Goal: Task Accomplishment & Management: Complete application form

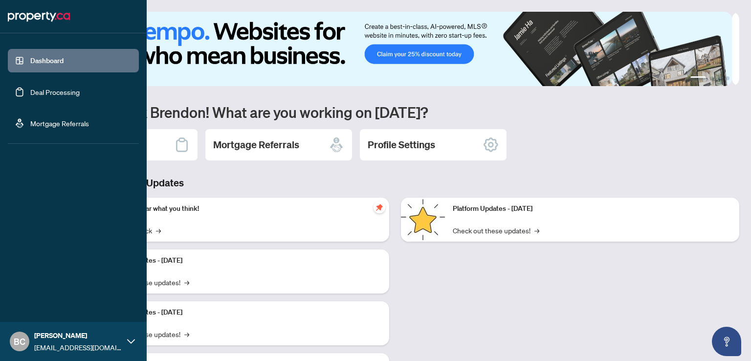
click at [44, 96] on link "Deal Processing" at bounding box center [54, 91] width 49 height 9
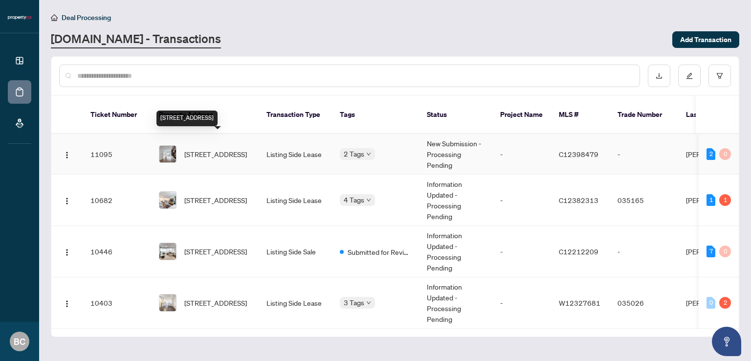
click at [223, 149] on span "[STREET_ADDRESS]" at bounding box center [215, 154] width 63 height 11
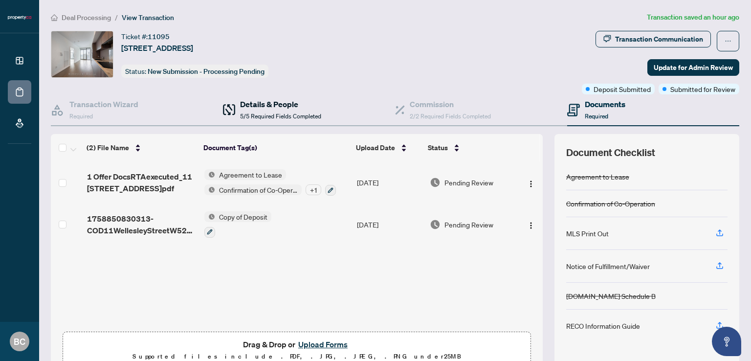
click at [272, 107] on h4 "Details & People" at bounding box center [280, 104] width 81 height 12
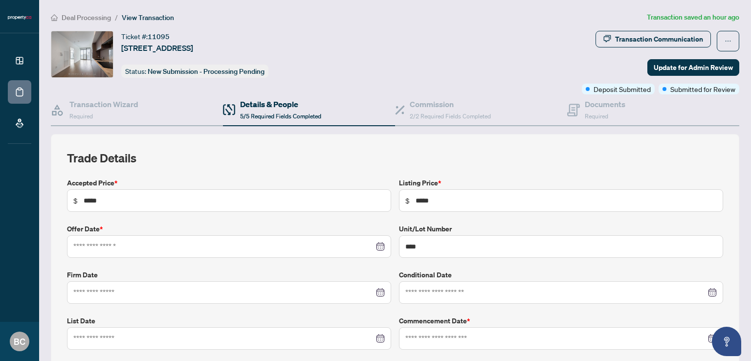
type input "**********"
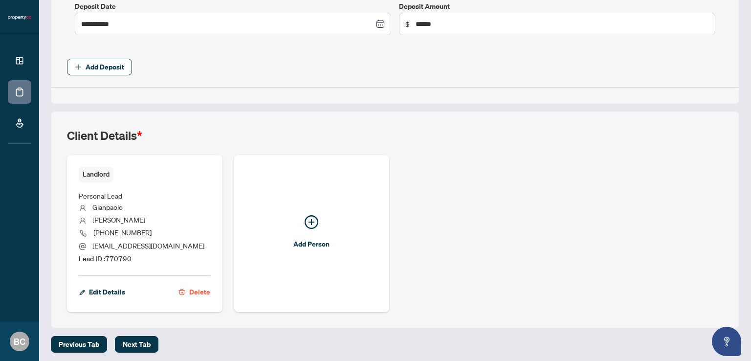
scroll to position [513, 0]
click at [119, 289] on span "Edit Details" at bounding box center [107, 291] width 36 height 16
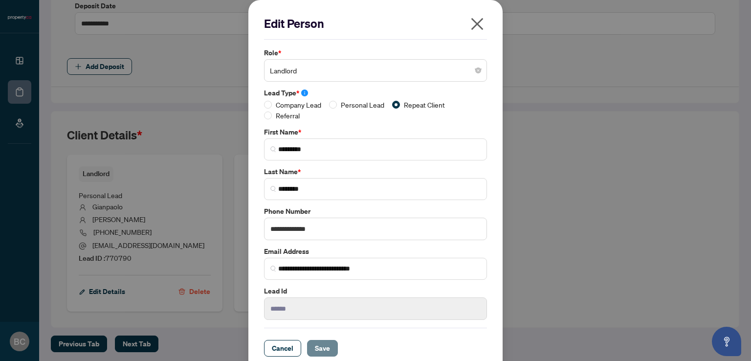
click at [318, 349] on span "Save" at bounding box center [322, 348] width 15 height 16
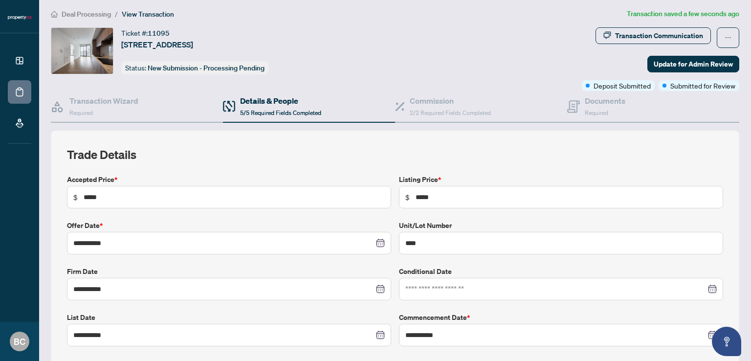
scroll to position [0, 0]
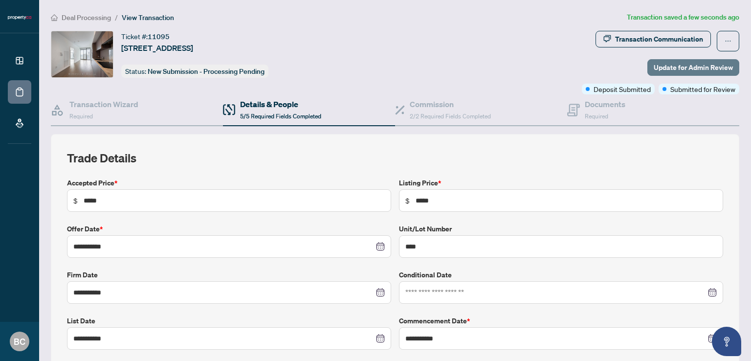
click at [686, 67] on span "Update for Admin Review" at bounding box center [692, 68] width 79 height 16
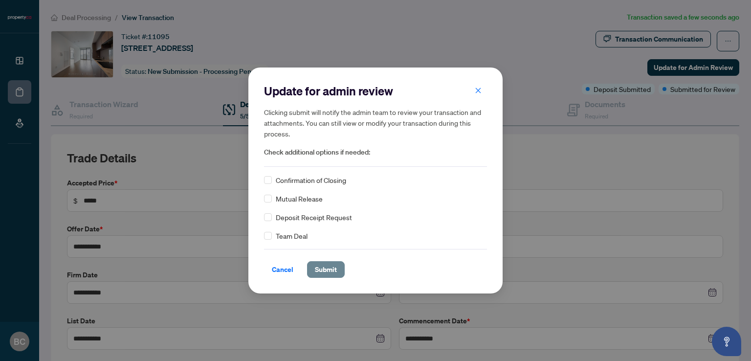
click at [327, 272] on span "Submit" at bounding box center [326, 269] width 22 height 16
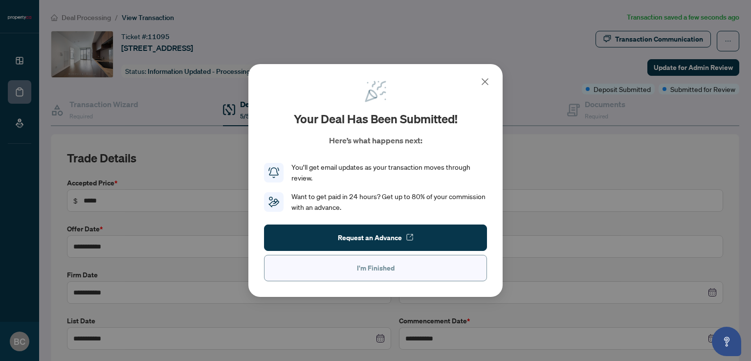
click at [405, 270] on button "I'm Finished" at bounding box center [375, 268] width 223 height 26
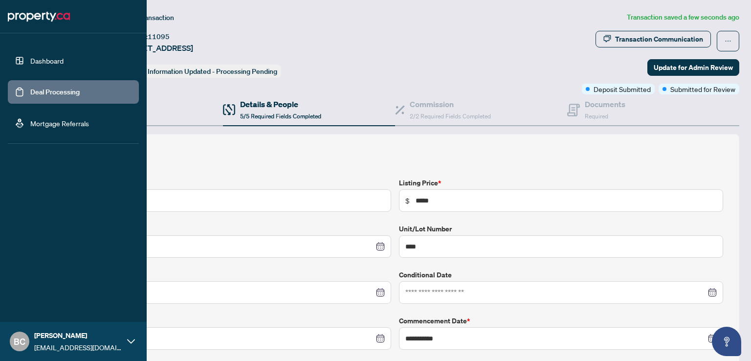
click at [126, 341] on div "BC [PERSON_NAME] [PERSON_NAME][EMAIL_ADDRESS][DOMAIN_NAME]" at bounding box center [73, 341] width 147 height 39
click at [44, 284] on span "Logout" at bounding box center [39, 283] width 22 height 16
